Goal: Check status: Check status

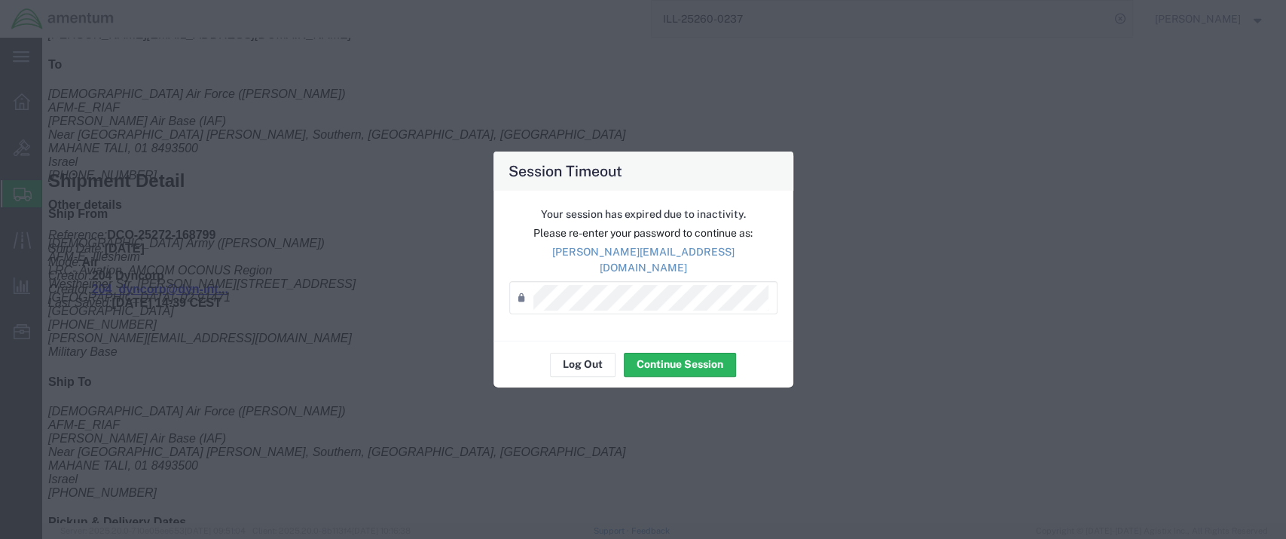
scroll to position [670, 0]
click at [587, 362] on button "Log Out" at bounding box center [583, 364] width 66 height 24
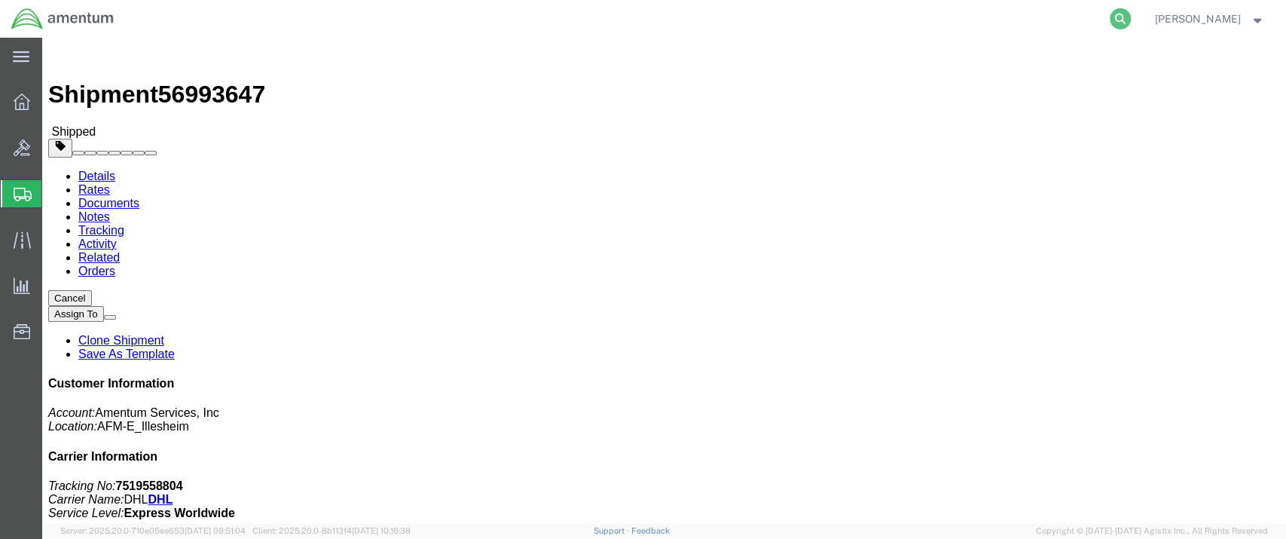
click at [1130, 13] on icon at bounding box center [1119, 18] width 21 height 21
click at [723, 22] on input "search" at bounding box center [880, 19] width 458 height 36
paste input "56963857"
type input "56963857"
drag, startPoint x: 1077, startPoint y: 193, endPoint x: 1024, endPoint y: 197, distance: 52.9
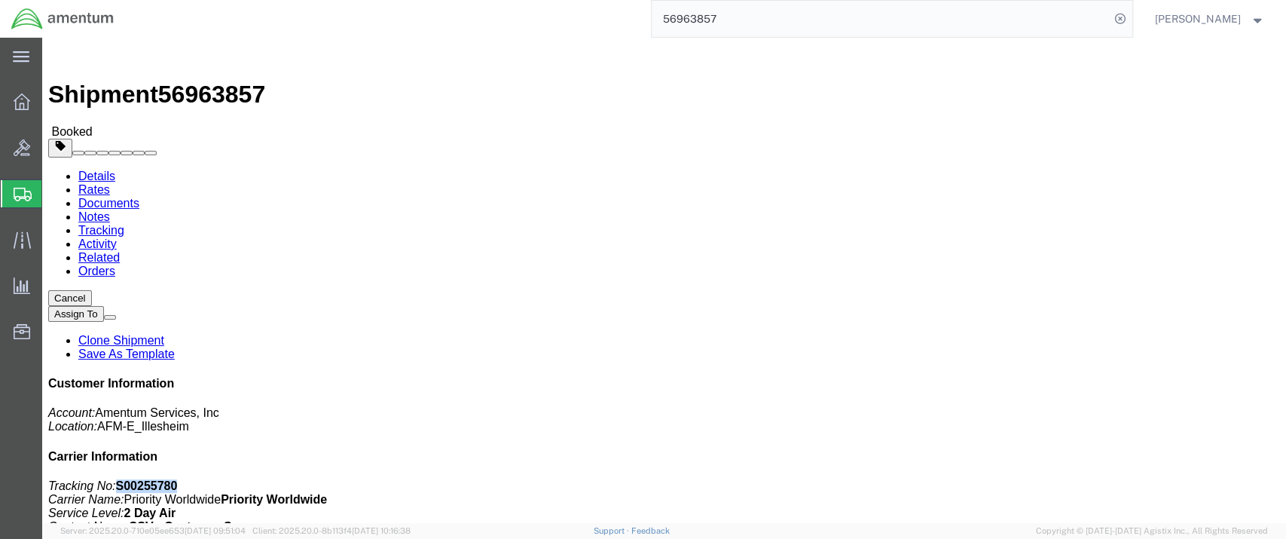
click p "Tracking No: S00255780 Carrier Name: Priority Worldwide Priority Worldwide Serv…"
copy b "S00255780"
click link "Documents"
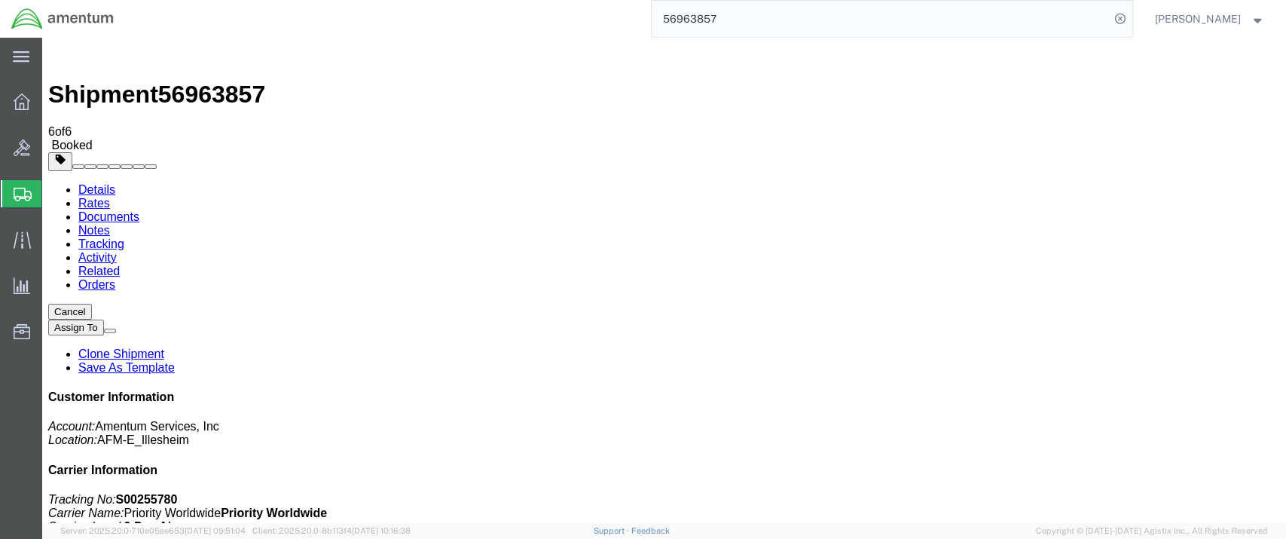
click at [96, 183] on link "Details" at bounding box center [96, 189] width 37 height 13
click p "Customer Ref: DCO-25272-168799 Booking Number: DCO-25272-168799 Project Number:…"
drag, startPoint x: 895, startPoint y: 230, endPoint x: 821, endPoint y: 230, distance: 74.6
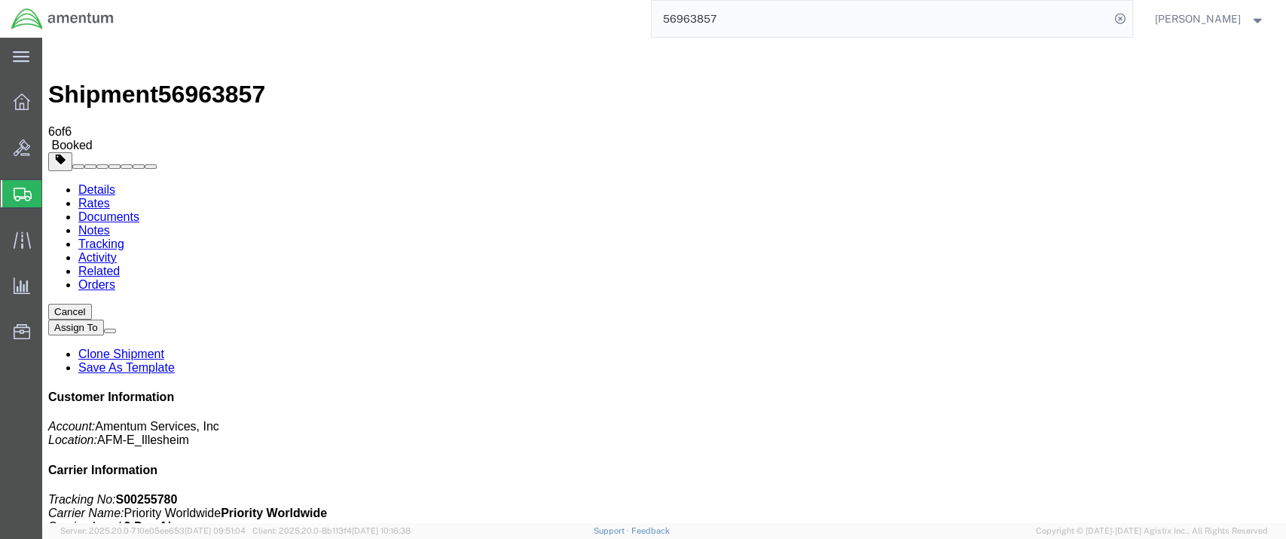
click b "ILL-25260-0237"
copy b "ILL-25260-0237"
